Goal: Information Seeking & Learning: Learn about a topic

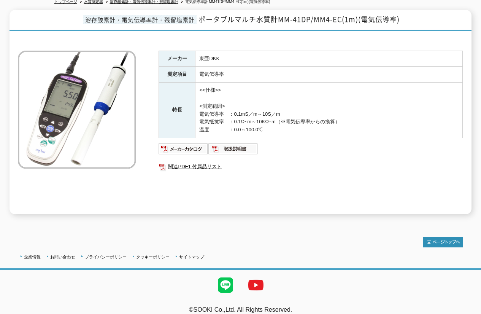
scroll to position [95, 0]
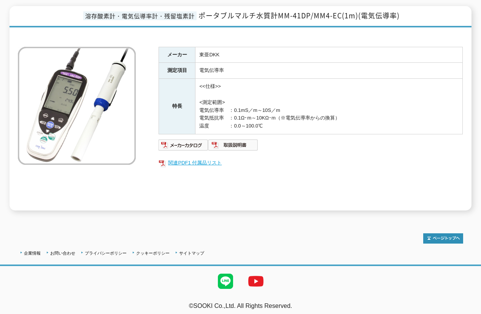
click at [186, 158] on link "関連PDF1 付属品リスト" at bounding box center [311, 163] width 304 height 10
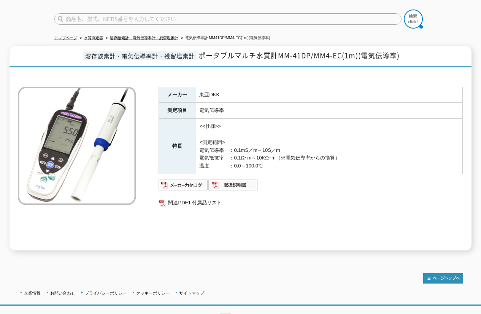
scroll to position [38, 0]
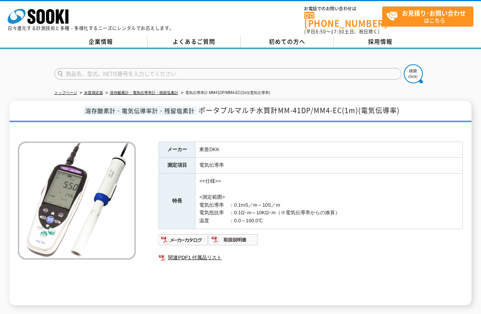
click at [308, 173] on td "<<仕様>> <測定範囲> 電気伝導率　：0.1mS／m～10S／m 電気抵抗率　：0.1Ω･m～10KΩ･m（※電気伝導率からの換算） 温度　　　　：0.0…" at bounding box center [328, 201] width 267 height 56
drag, startPoint x: 200, startPoint y: 106, endPoint x: 311, endPoint y: 111, distance: 111.1
click at [311, 111] on h1 "溶存酸素計・電気伝導率計・残留塩素計 ポータブルマルチ水質計MM-41DP/MM4-EC(1m)(電気伝導率)" at bounding box center [241, 111] width 462 height 21
copy span "ポータブルマルチ水質計MM-41DP"
click at [313, 105] on span "ポータブルマルチ水質計MM-41DP/MM4-EC(1m)(電気伝導率)" at bounding box center [298, 110] width 201 height 10
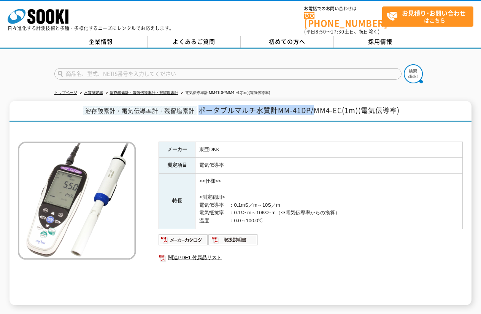
drag, startPoint x: 312, startPoint y: 105, endPoint x: 250, endPoint y: 100, distance: 62.2
click at [233, 105] on span "ポータブルマルチ水質計MM-41DP/MM4-EC(1m)(電気伝導率)" at bounding box center [298, 110] width 201 height 10
click at [318, 109] on span "ポータブルマルチ水質計MM-41DP/MM4-EC(1m)(電気伝導率)" at bounding box center [298, 110] width 201 height 10
drag, startPoint x: 312, startPoint y: 105, endPoint x: 201, endPoint y: 103, distance: 111.0
click at [201, 105] on span "ポータブルマルチ水質計MM-41DP/MM4-EC(1m)(電気伝導率)" at bounding box center [298, 110] width 201 height 10
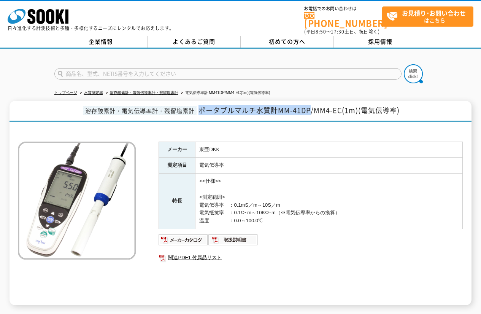
copy span "ポータブルマルチ水質計MM-41DP"
